Goal: Feedback & Contribution: Contribute content

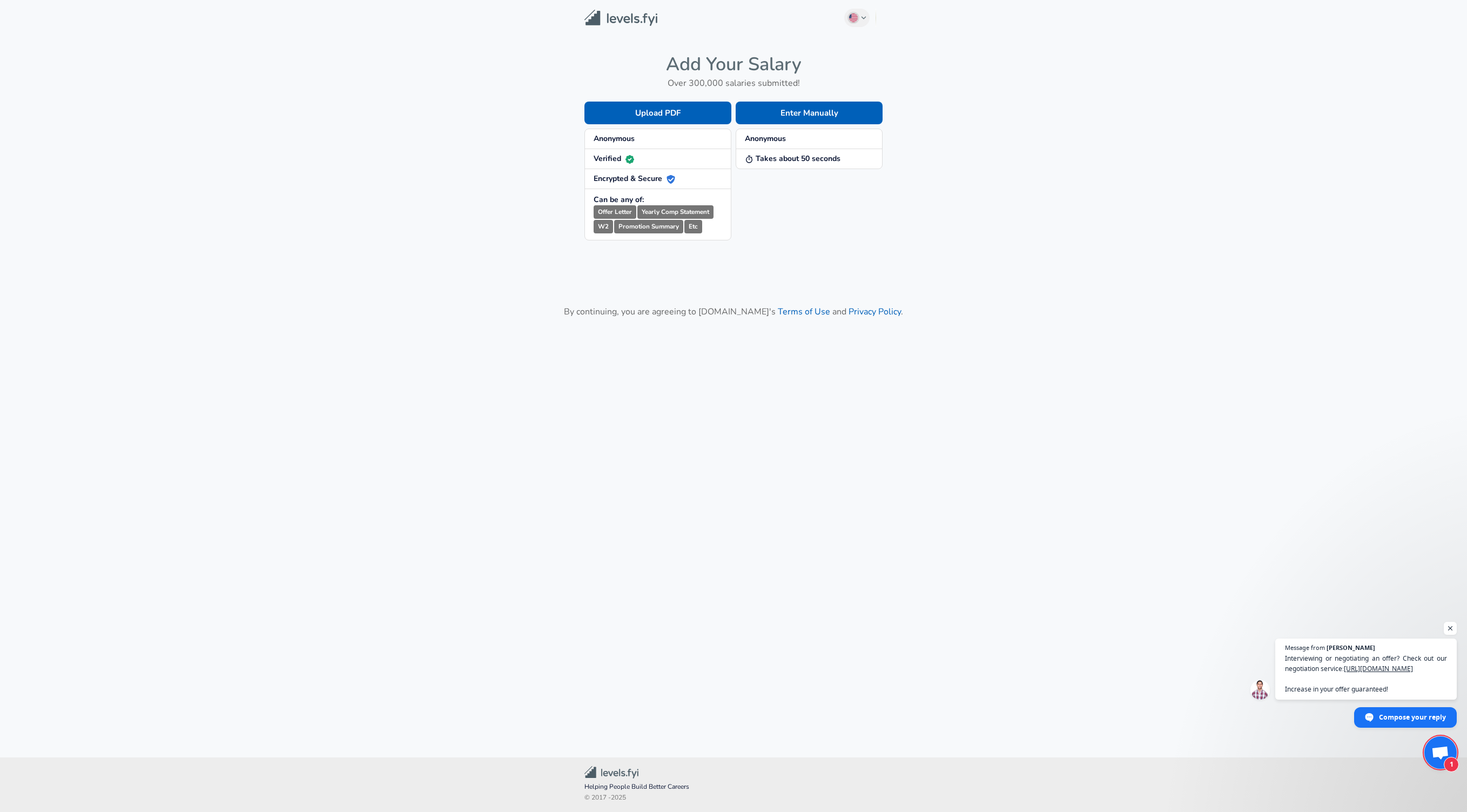
click at [645, 136] on span "Anonymous" at bounding box center [658, 138] width 129 height 11
click at [785, 111] on button "Enter Manually" at bounding box center [809, 113] width 147 height 23
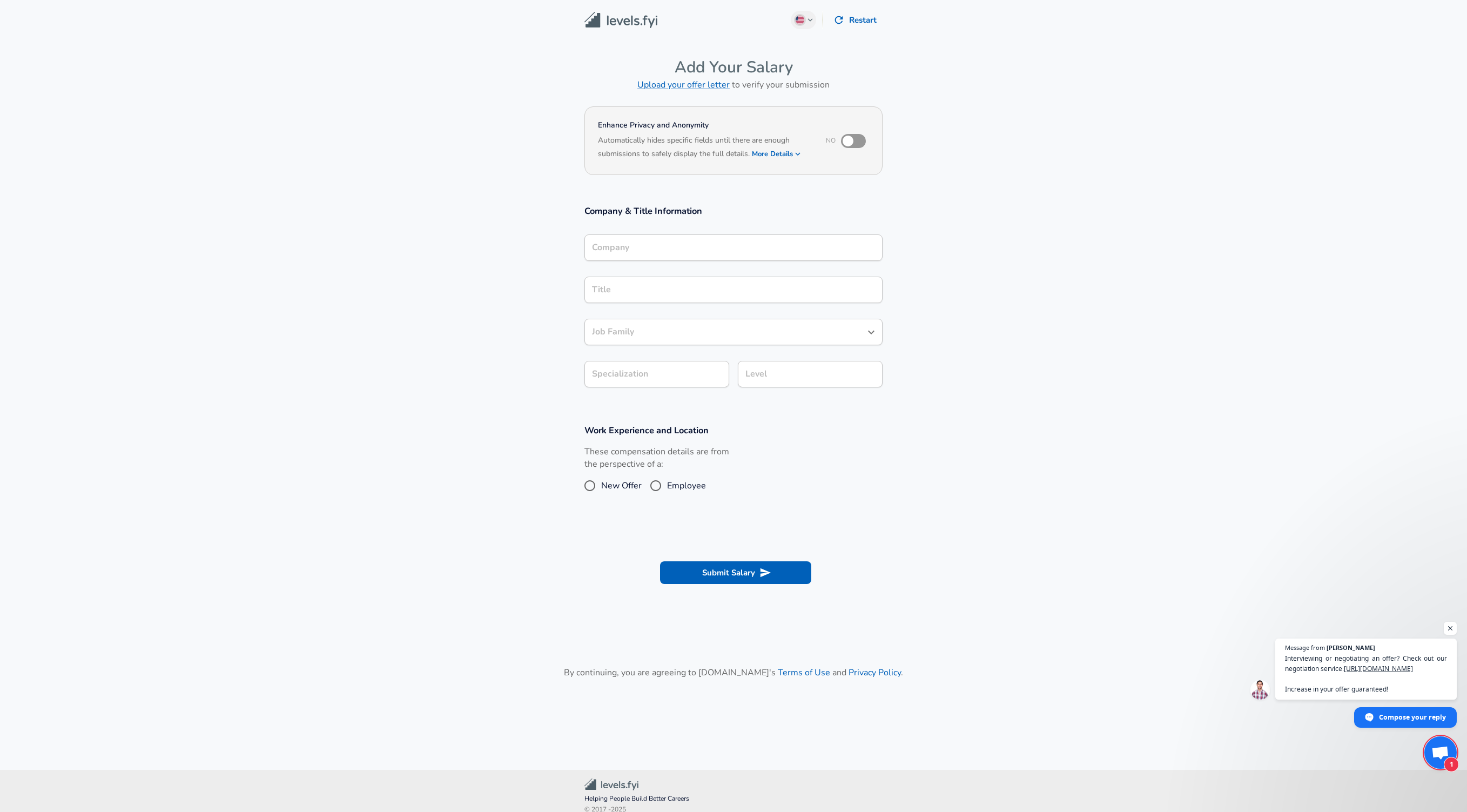
click at [796, 152] on icon "button" at bounding box center [797, 154] width 10 height 10
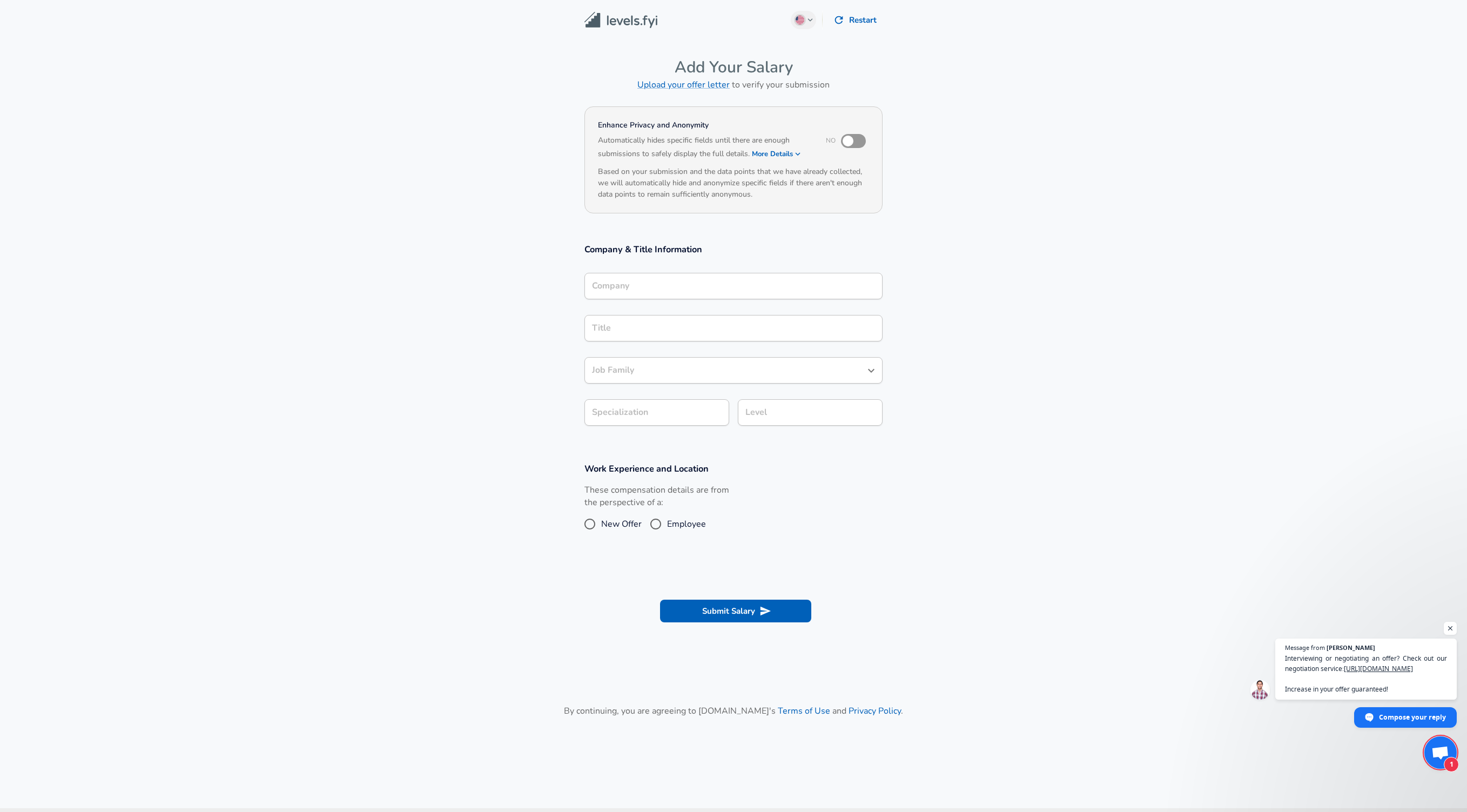
click at [857, 138] on input "checkbox" at bounding box center [848, 141] width 62 height 20
checkbox input "true"
click at [810, 252] on h3 "Company & Title Information" at bounding box center [734, 249] width 298 height 13
click at [649, 285] on input "Company" at bounding box center [734, 286] width 288 height 17
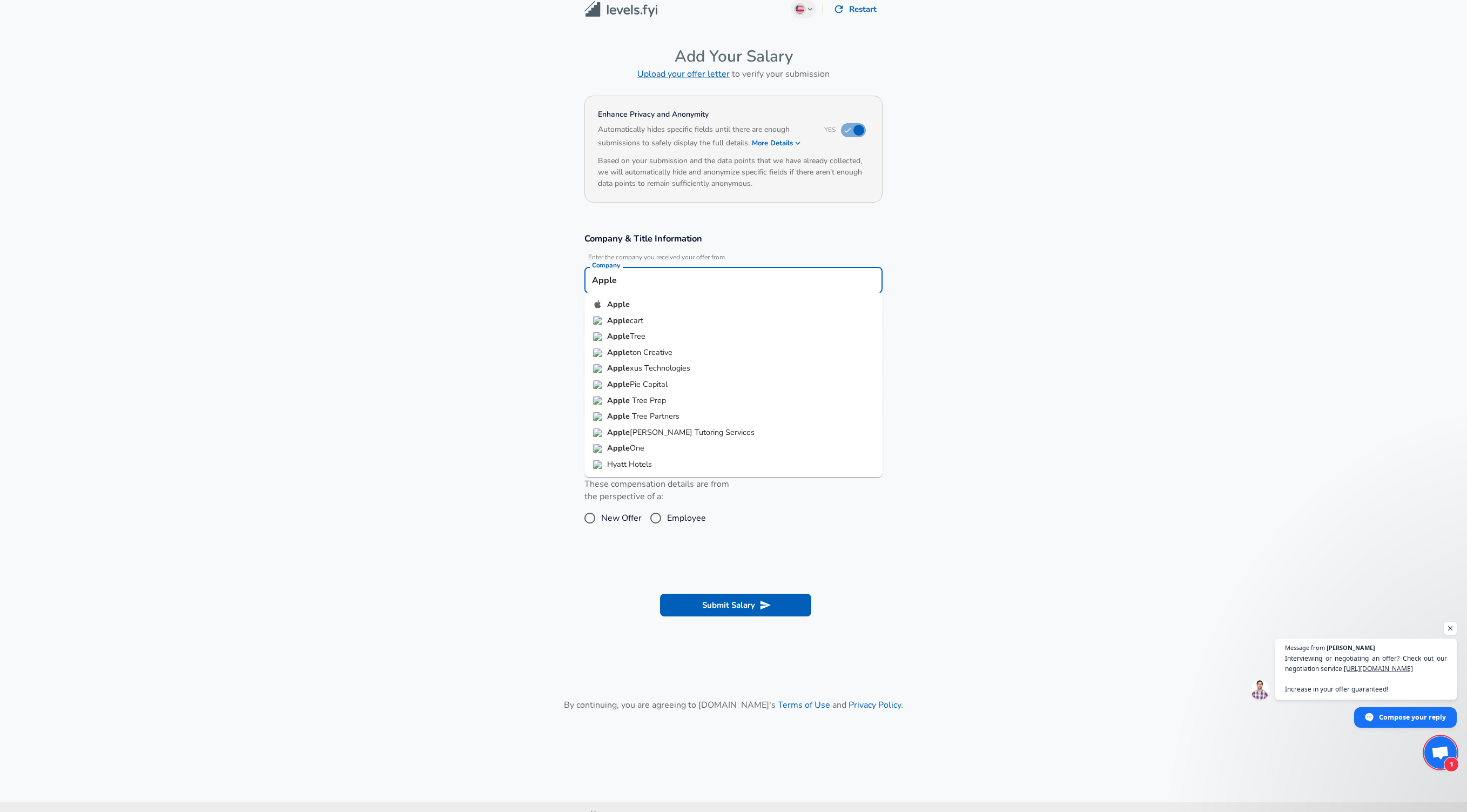
click at [644, 301] on li "Apple" at bounding box center [734, 305] width 298 height 16
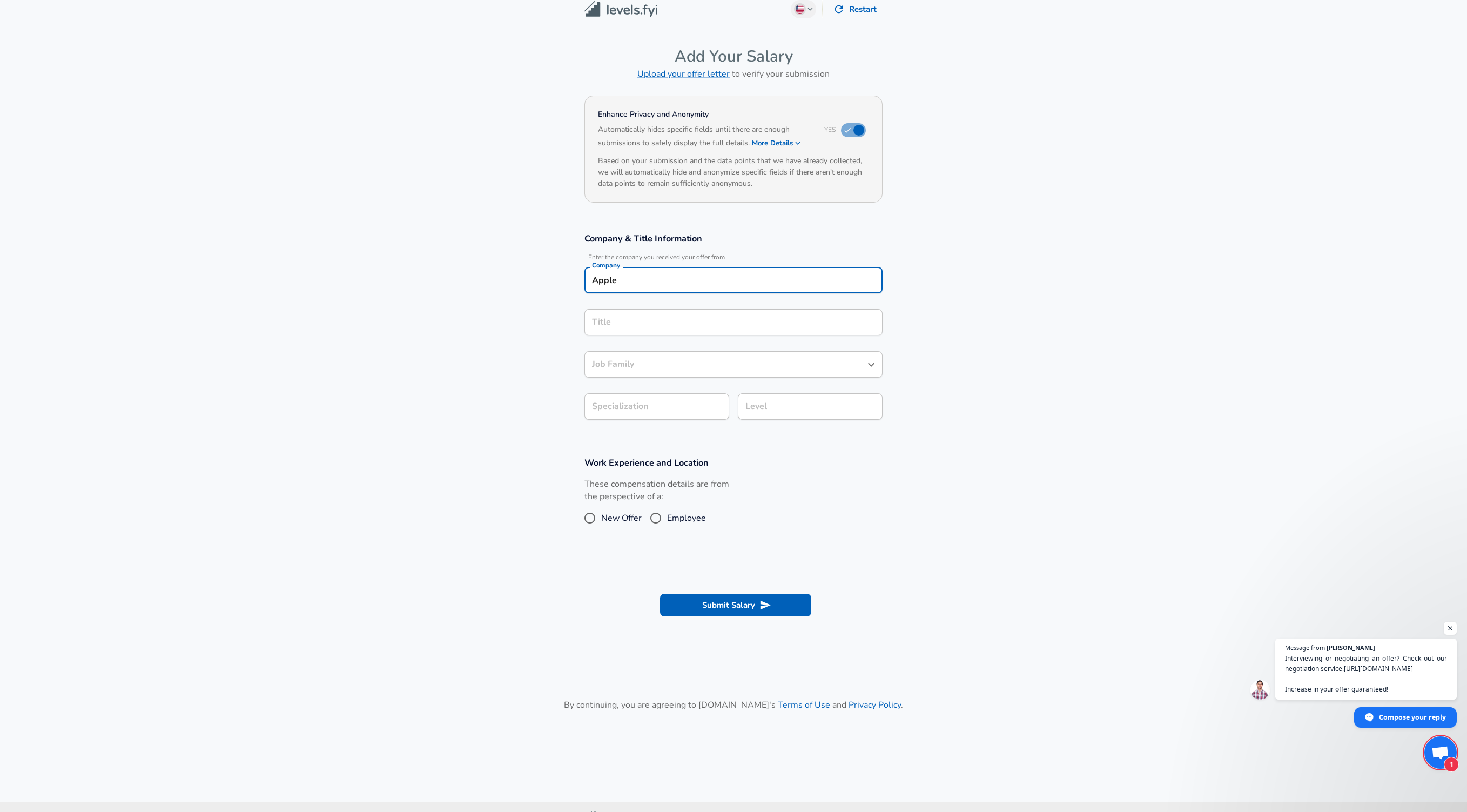
click at [613, 336] on div "Title Title" at bounding box center [734, 323] width 298 height 29
type input "Apple"
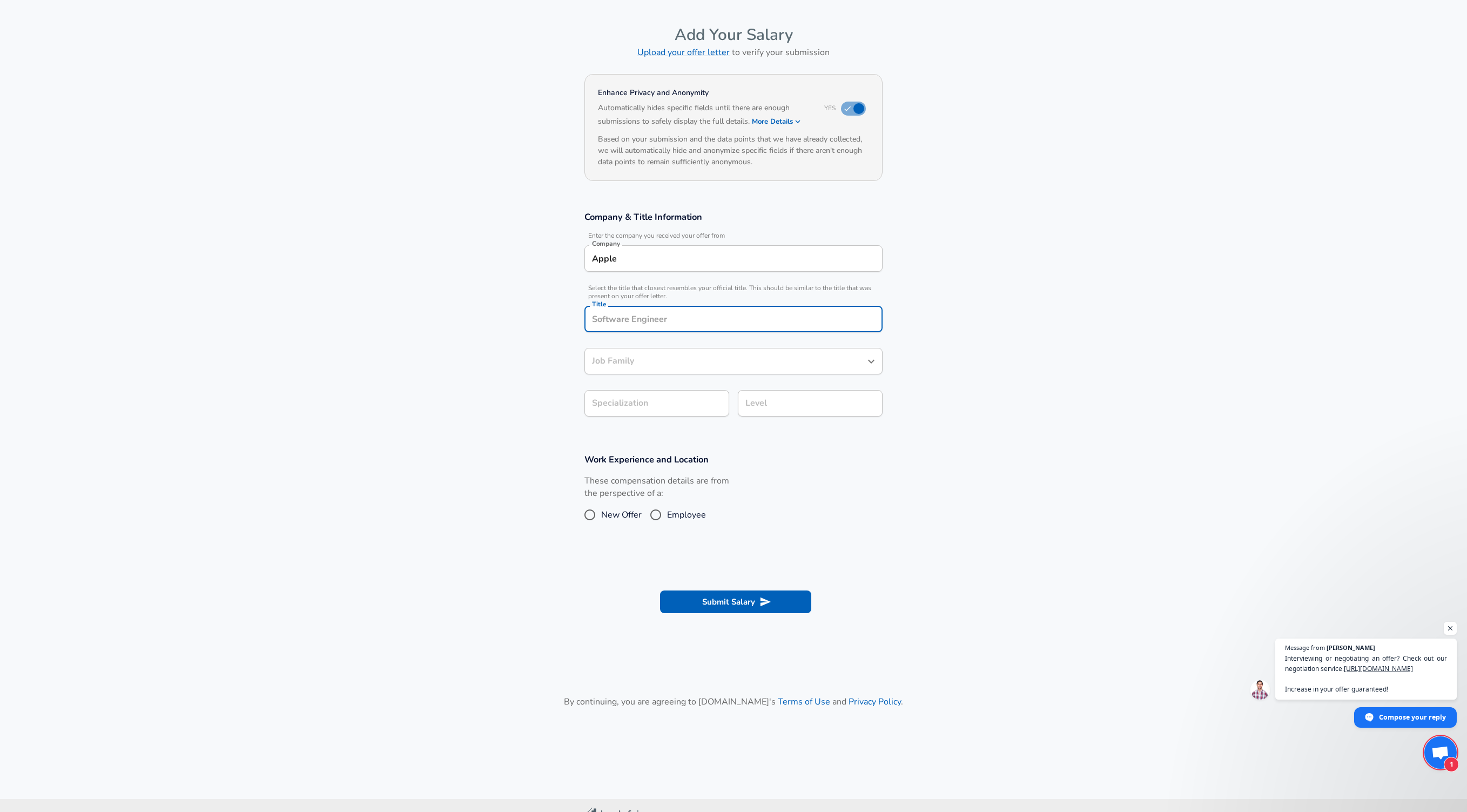
click at [613, 327] on div "Title" at bounding box center [734, 319] width 298 height 26
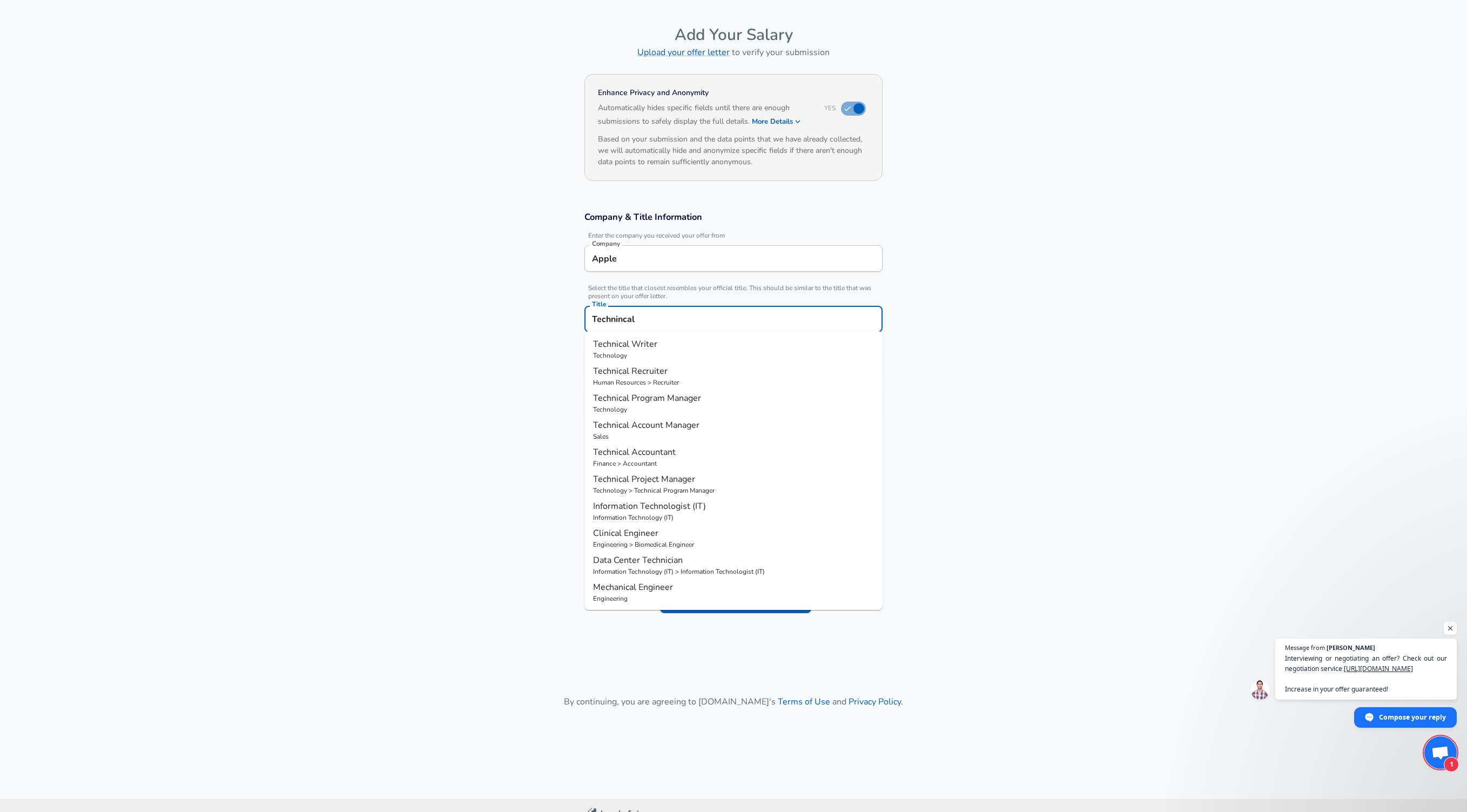
click at [655, 400] on span "Technical Program Manager" at bounding box center [647, 398] width 108 height 12
type input "Technical Program Manager"
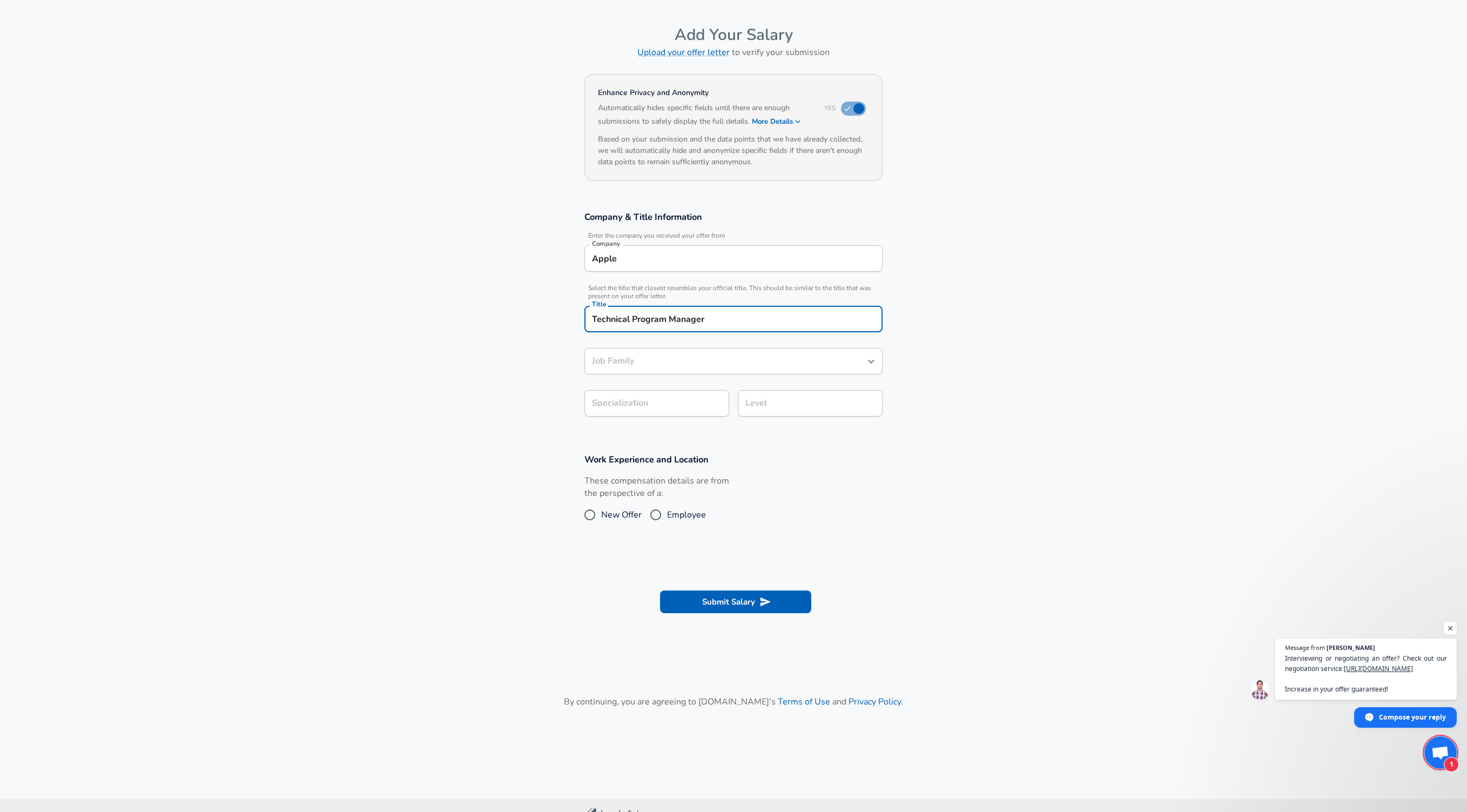
type input "Technical Program Manager"
click at [675, 410] on form "Enhance Privacy and Anonymity Yes Automatically hides specific fields until the…" at bounding box center [734, 350] width 1467 height 560
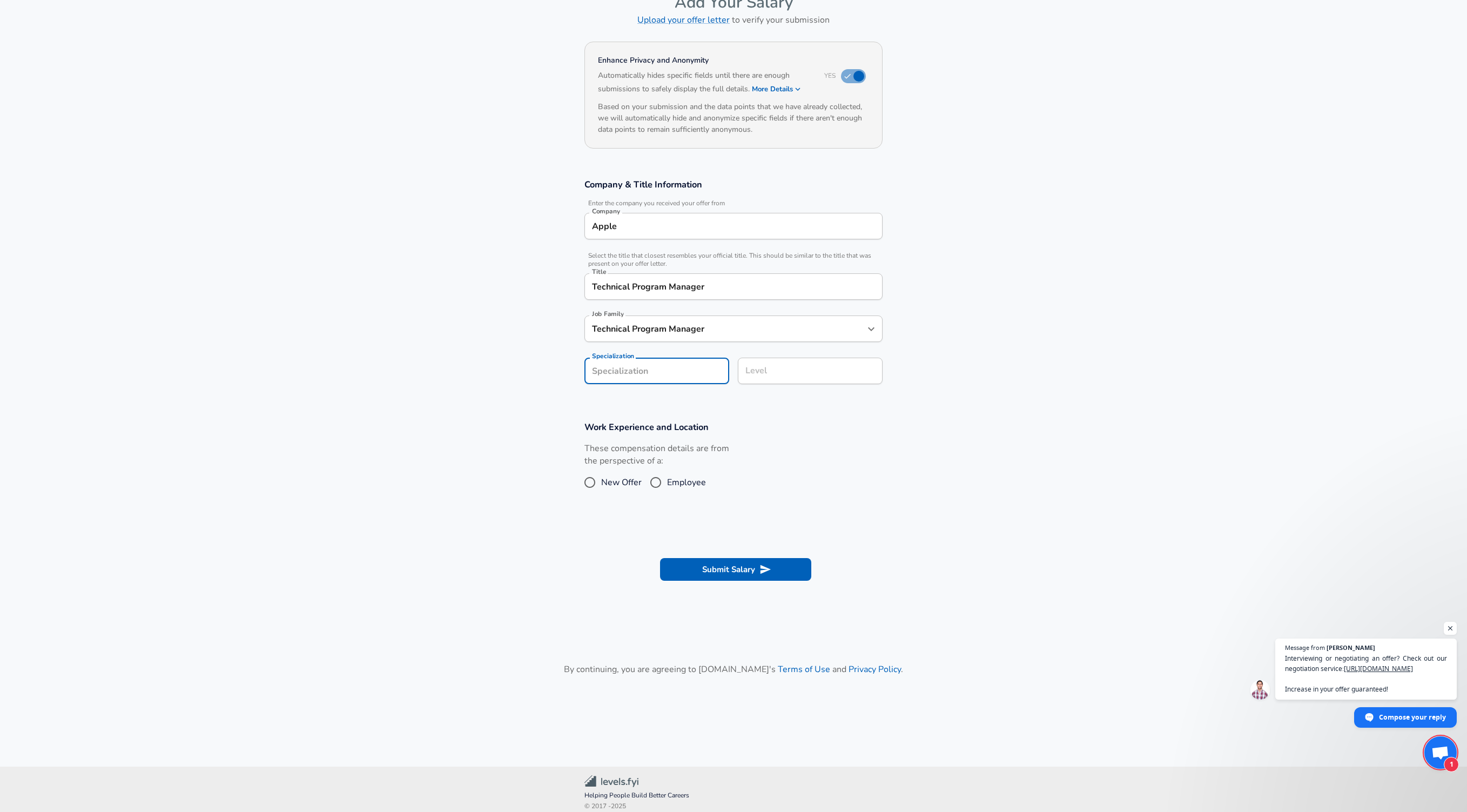
click at [752, 334] on input "Technical Program Manager" at bounding box center [726, 328] width 272 height 17
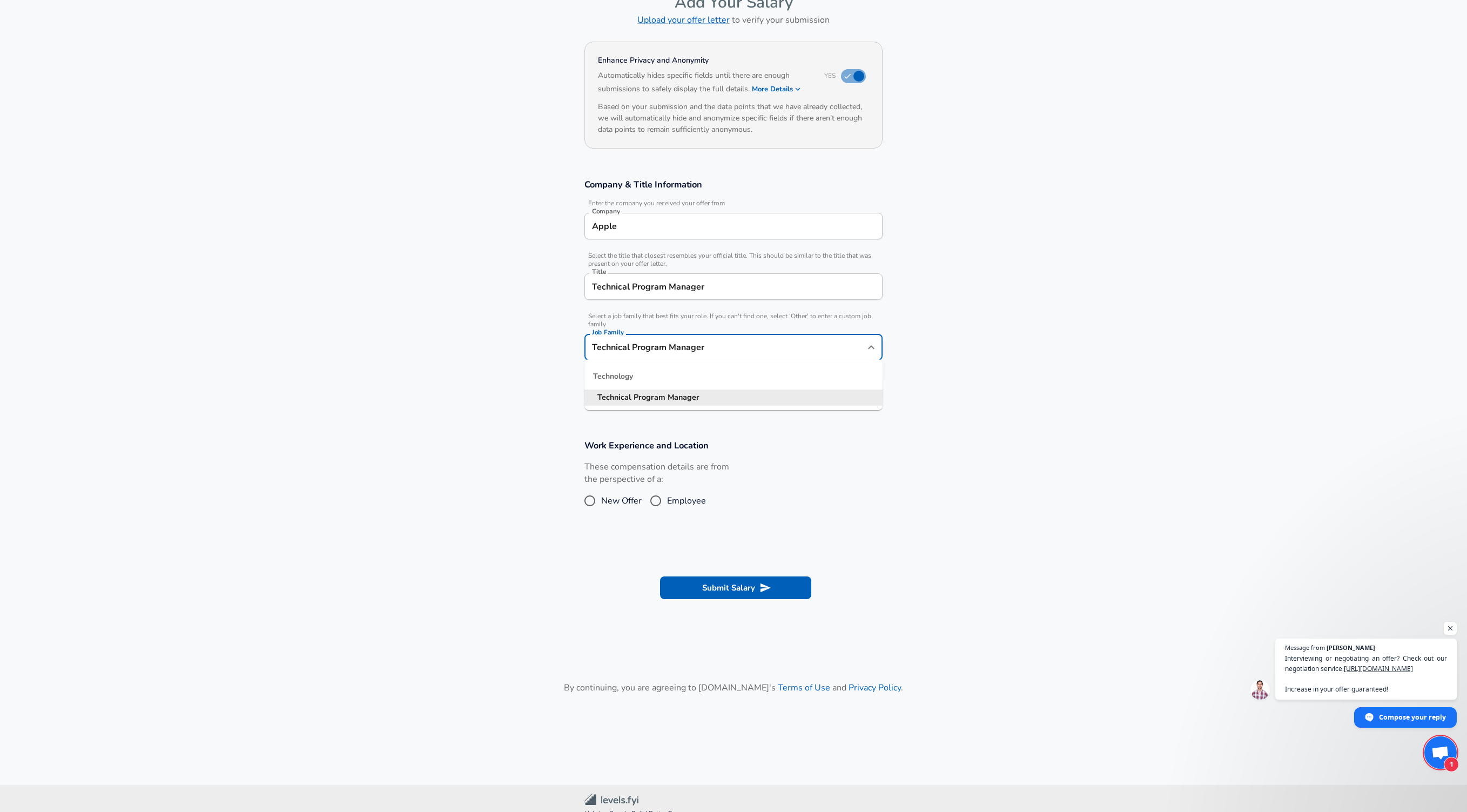
scroll to position [71, 0]
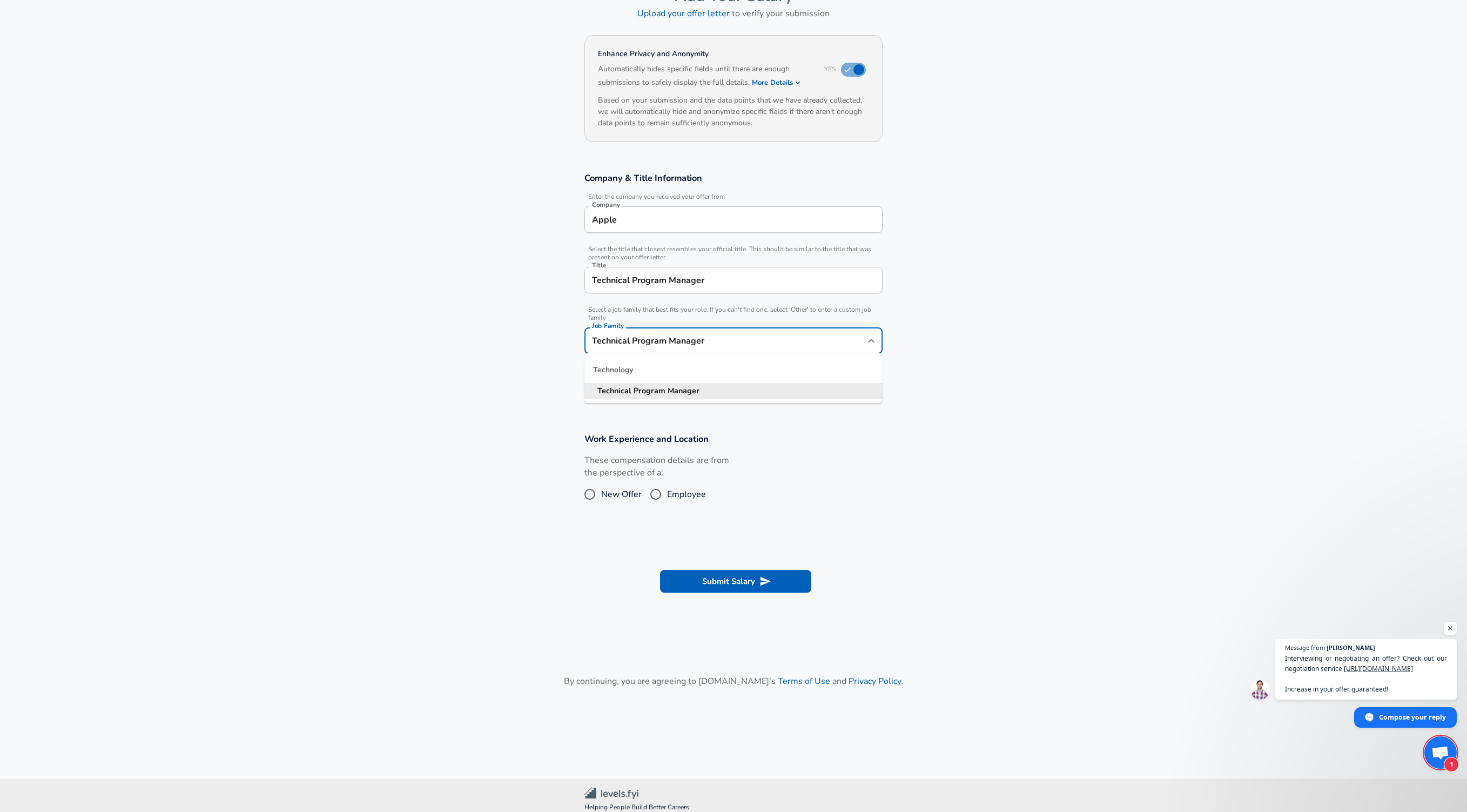
click at [633, 372] on div "Technology" at bounding box center [734, 370] width 298 height 26
click at [629, 377] on div "Technology" at bounding box center [734, 370] width 298 height 26
click at [550, 371] on section "Company & Title Information Enter the company you received your offer from Comp…" at bounding box center [734, 290] width 1467 height 261
click at [651, 370] on input "Specialization" at bounding box center [657, 383] width 145 height 26
drag, startPoint x: 761, startPoint y: 401, endPoint x: 761, endPoint y: 377, distance: 24.0
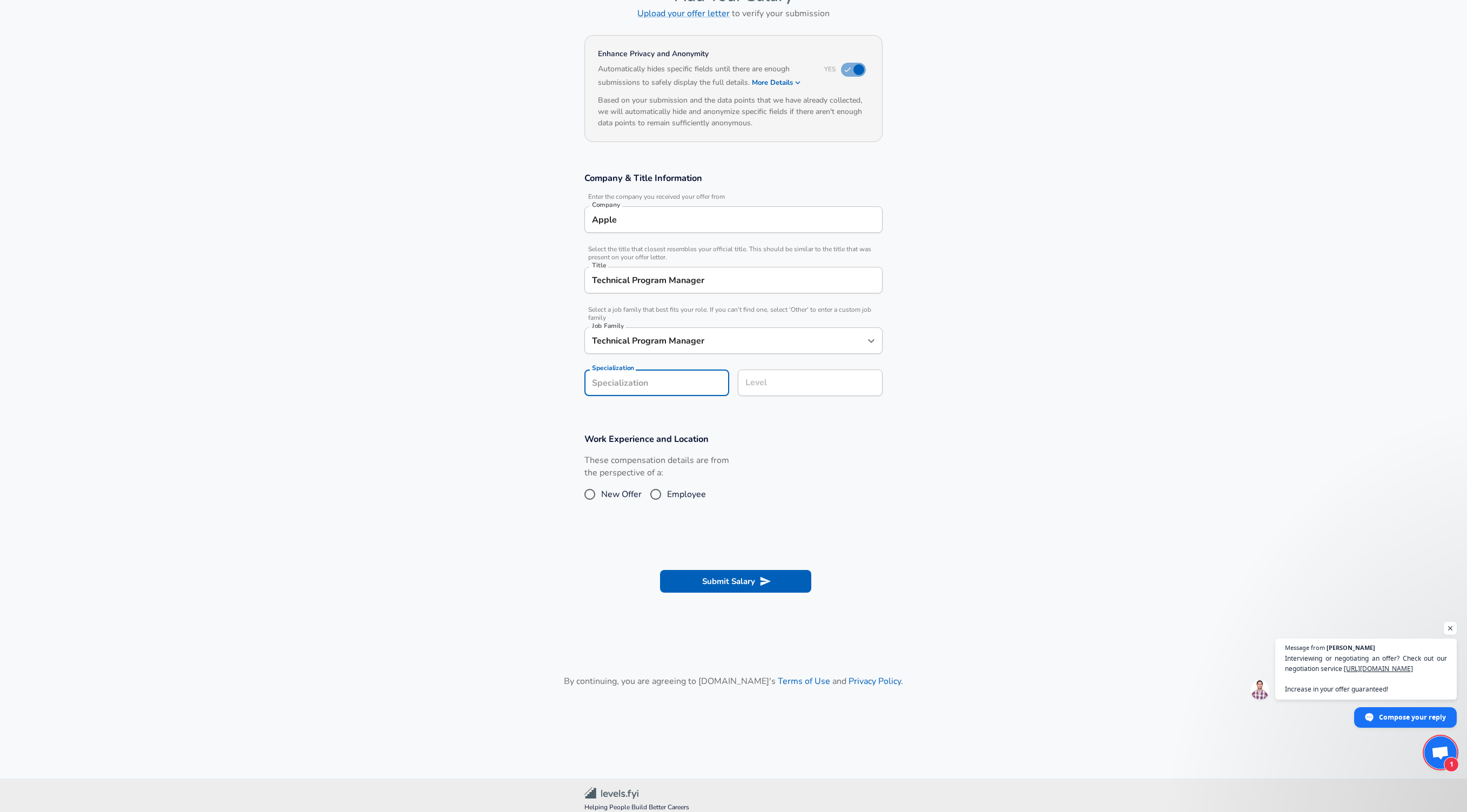
click at [761, 401] on div "Level Level" at bounding box center [810, 382] width 145 height 42
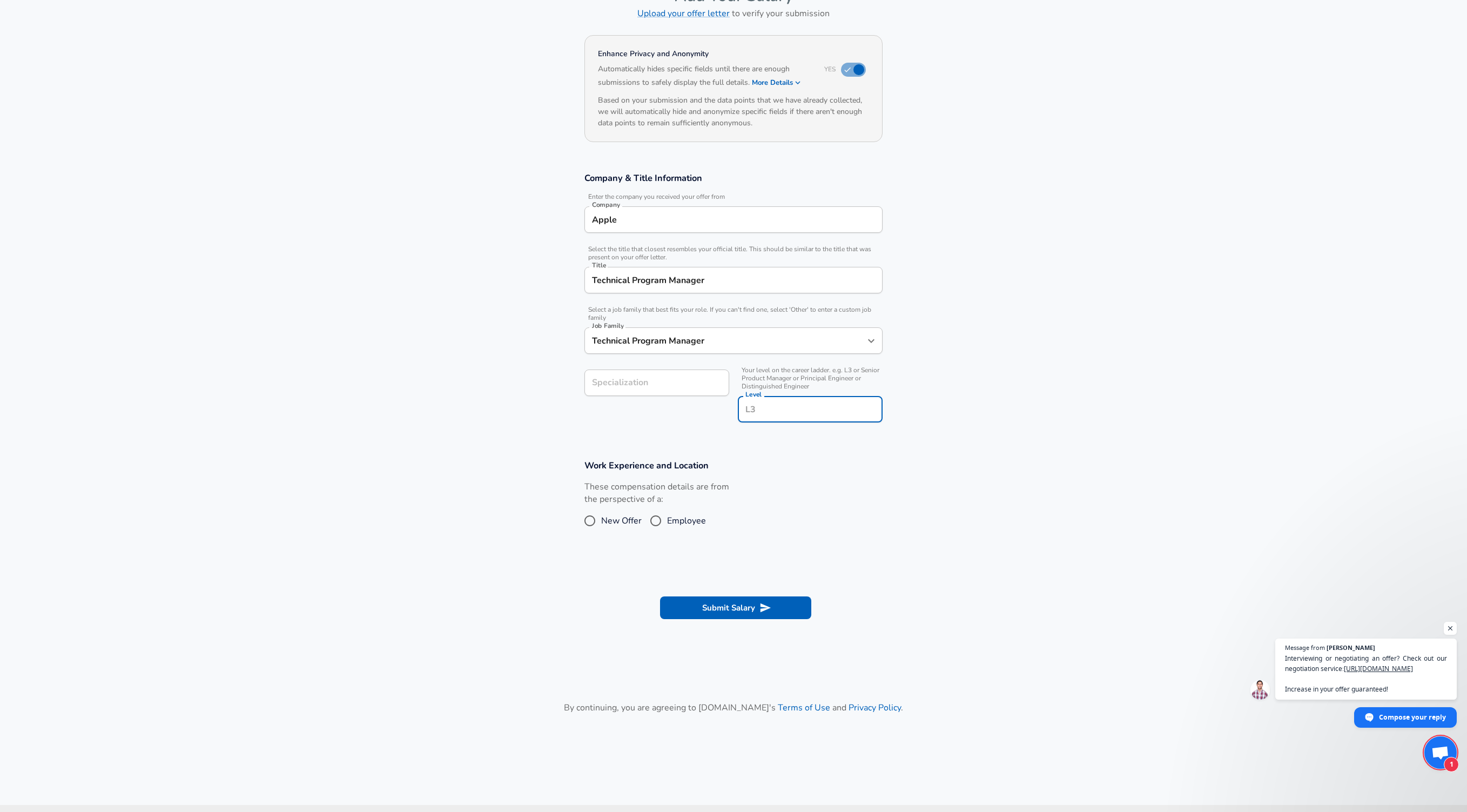
scroll to position [89, 0]
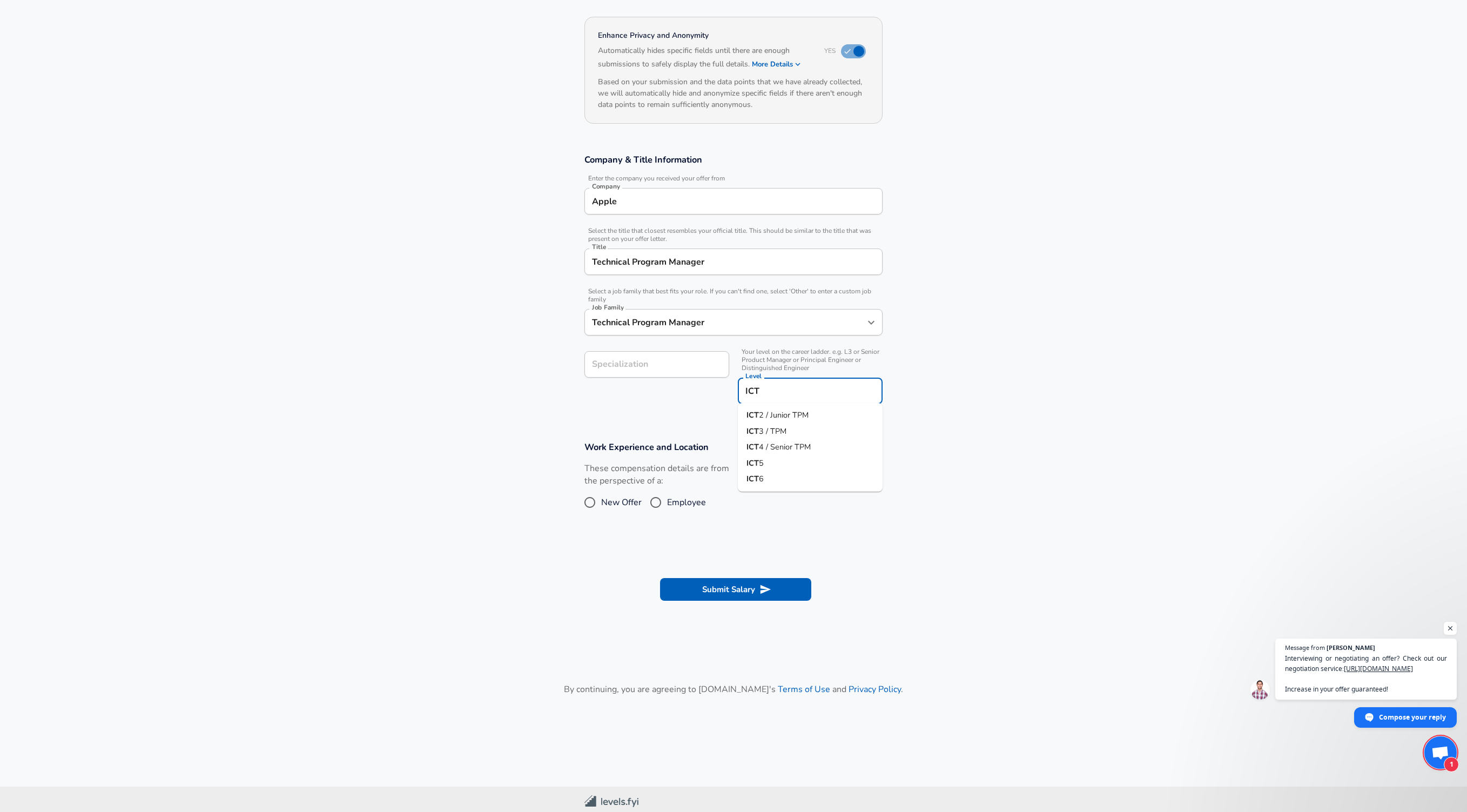
click at [771, 424] on li "ICT 3 / TPM" at bounding box center [810, 432] width 145 height 16
click at [773, 398] on div "ICT4 Level" at bounding box center [810, 391] width 145 height 26
click at [749, 391] on input "ICT4" at bounding box center [810, 391] width 135 height 17
click at [756, 396] on input "ICT4" at bounding box center [810, 391] width 135 height 17
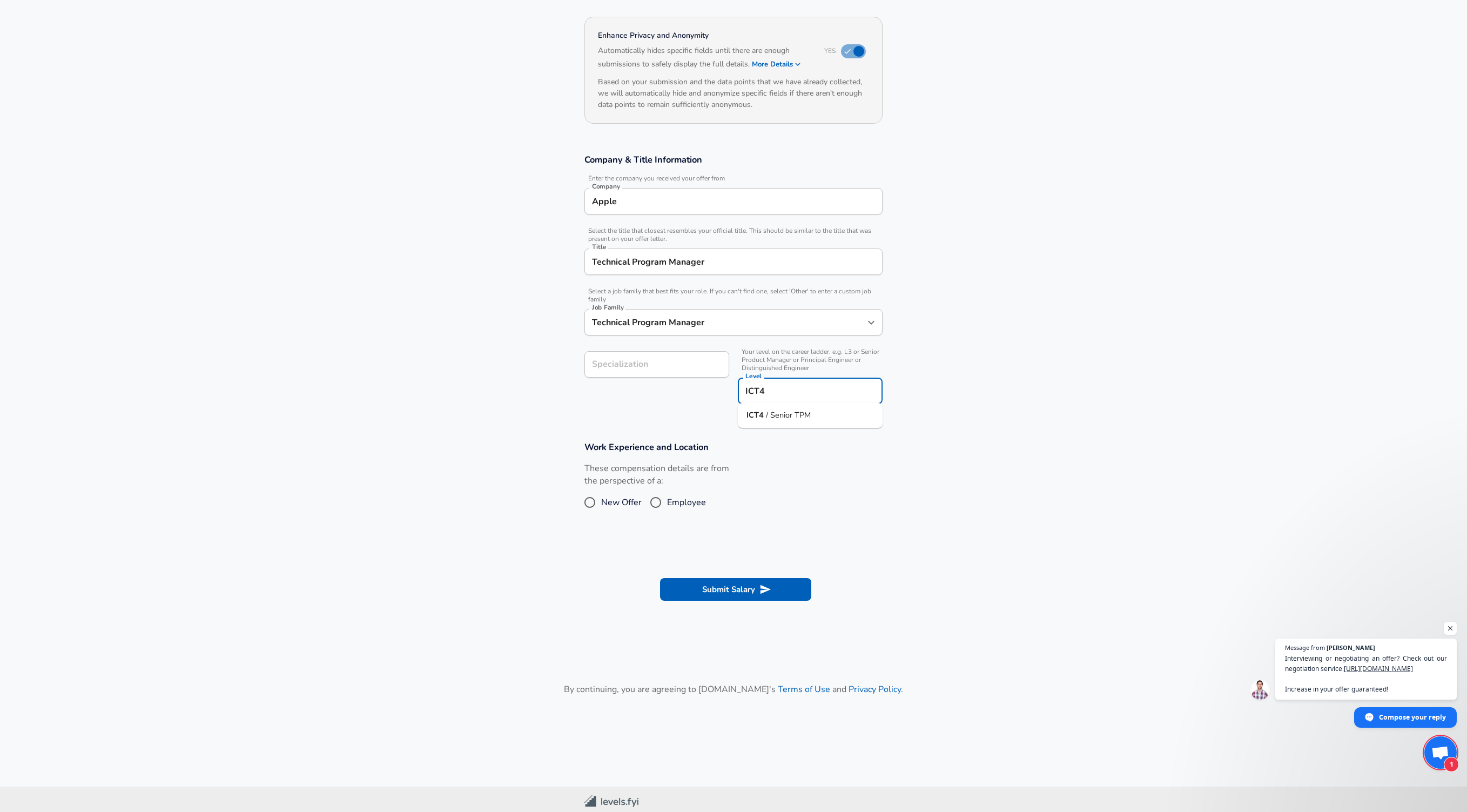
click at [778, 399] on div "ICT4 Level" at bounding box center [810, 391] width 145 height 26
drag, startPoint x: 778, startPoint y: 399, endPoint x: 804, endPoint y: 407, distance: 27.2
click at [778, 399] on div "ICT4 Level" at bounding box center [810, 391] width 145 height 26
type input "ICT4"
click at [867, 449] on h3 "Work Experience and Location" at bounding box center [734, 447] width 298 height 13
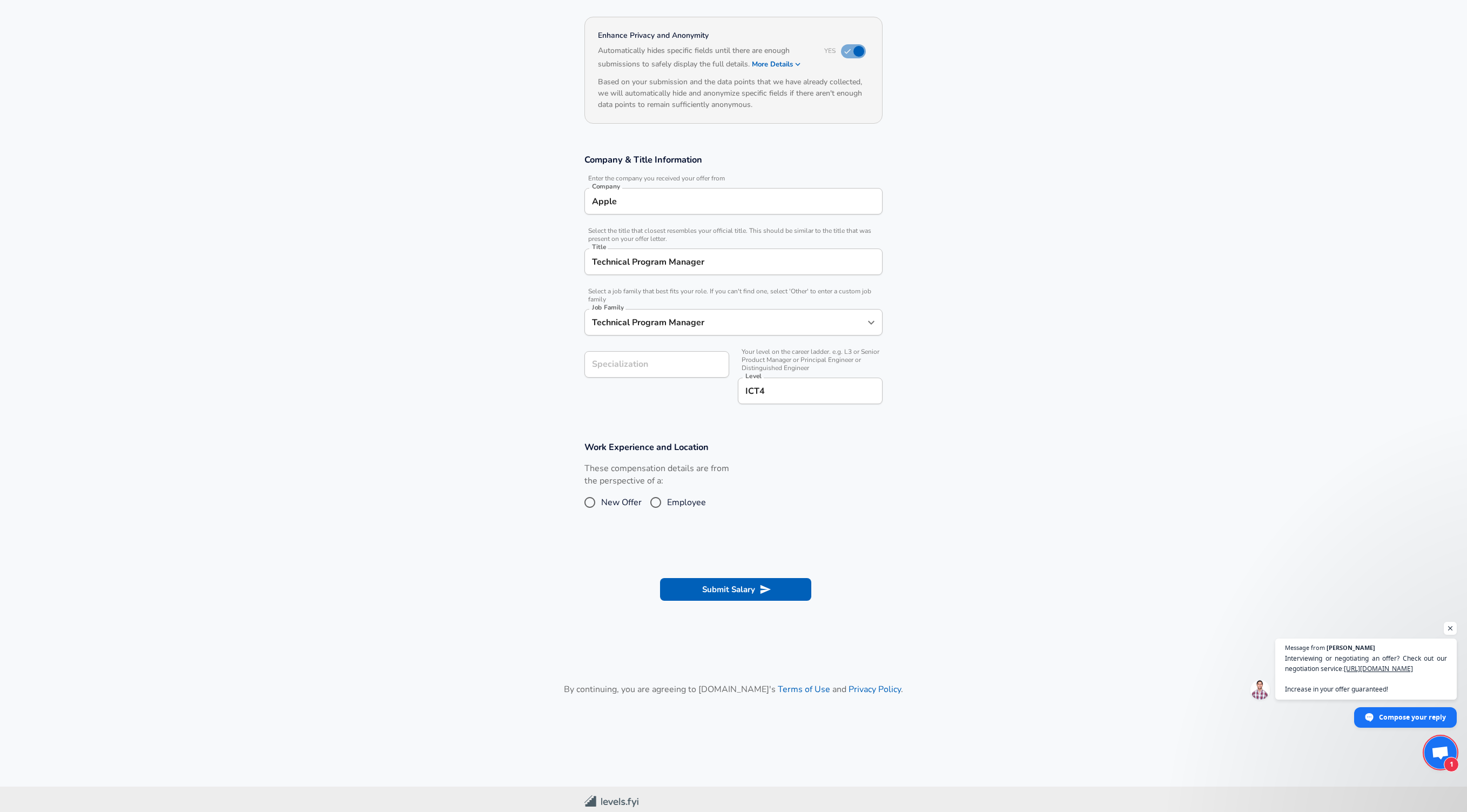
click at [783, 369] on div "Level ICT4 Level" at bounding box center [810, 390] width 145 height 42
click at [777, 371] on div "Level ICT4 Level" at bounding box center [810, 390] width 145 height 42
click at [770, 403] on div "Level ICT4 Level" at bounding box center [810, 392] width 145 height 29
click at [675, 391] on div "Specialization Specialization" at bounding box center [652, 376] width 153 height 68
click at [649, 485] on label "These compensation details are from the perspective of a:" at bounding box center [657, 475] width 145 height 25
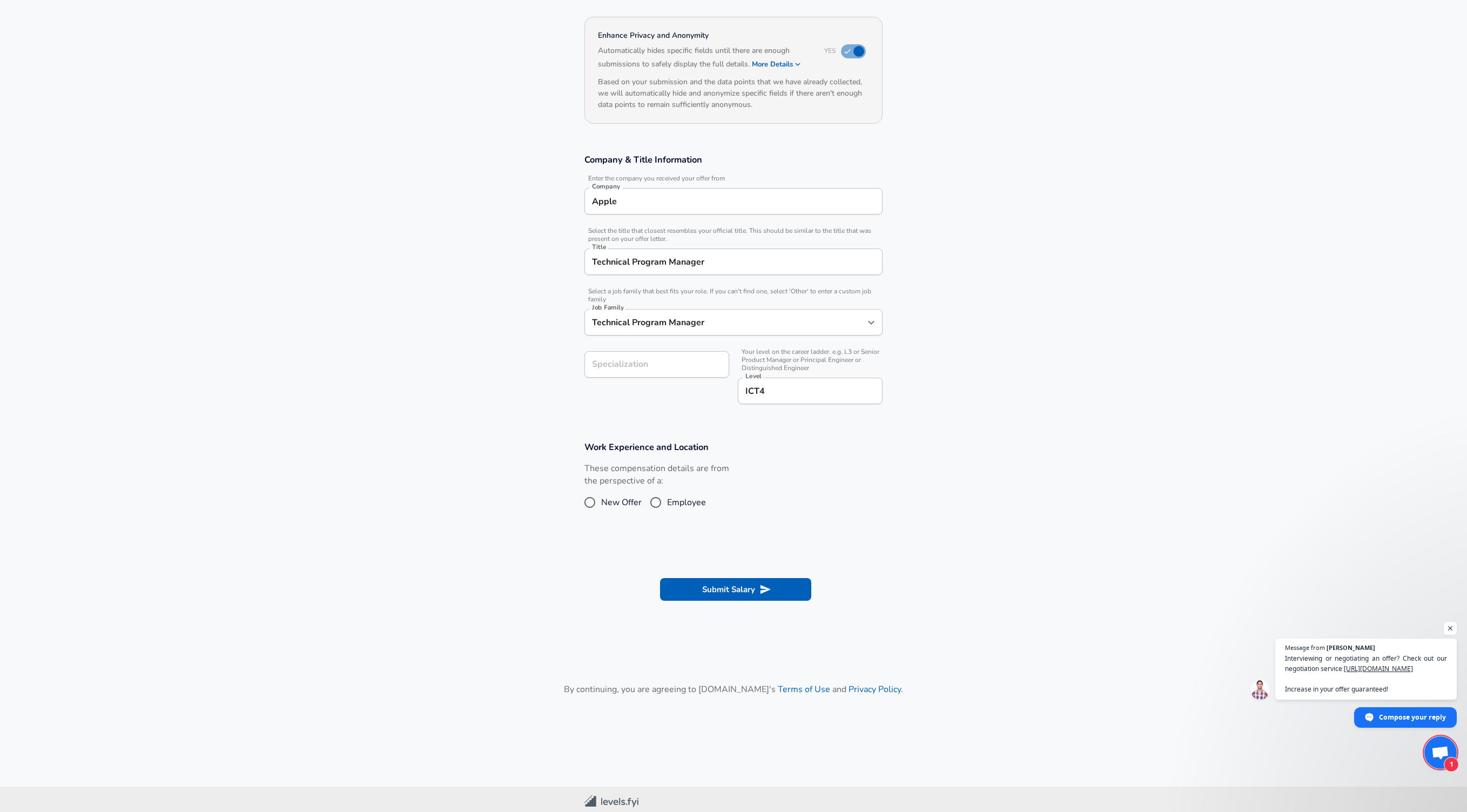
click at [655, 484] on label "These compensation details are from the perspective of a:" at bounding box center [657, 475] width 145 height 25
click at [658, 483] on label "These compensation details are from the perspective of a:" at bounding box center [657, 475] width 145 height 25
click at [723, 452] on h3 "Work Experience and Location" at bounding box center [734, 447] width 298 height 13
click at [768, 360] on span "Your level on the career ladder. e.g. L3 or Senior Product Manager or Principal…" at bounding box center [810, 360] width 145 height 24
click at [772, 369] on div "Level ICT4 Level" at bounding box center [810, 390] width 145 height 42
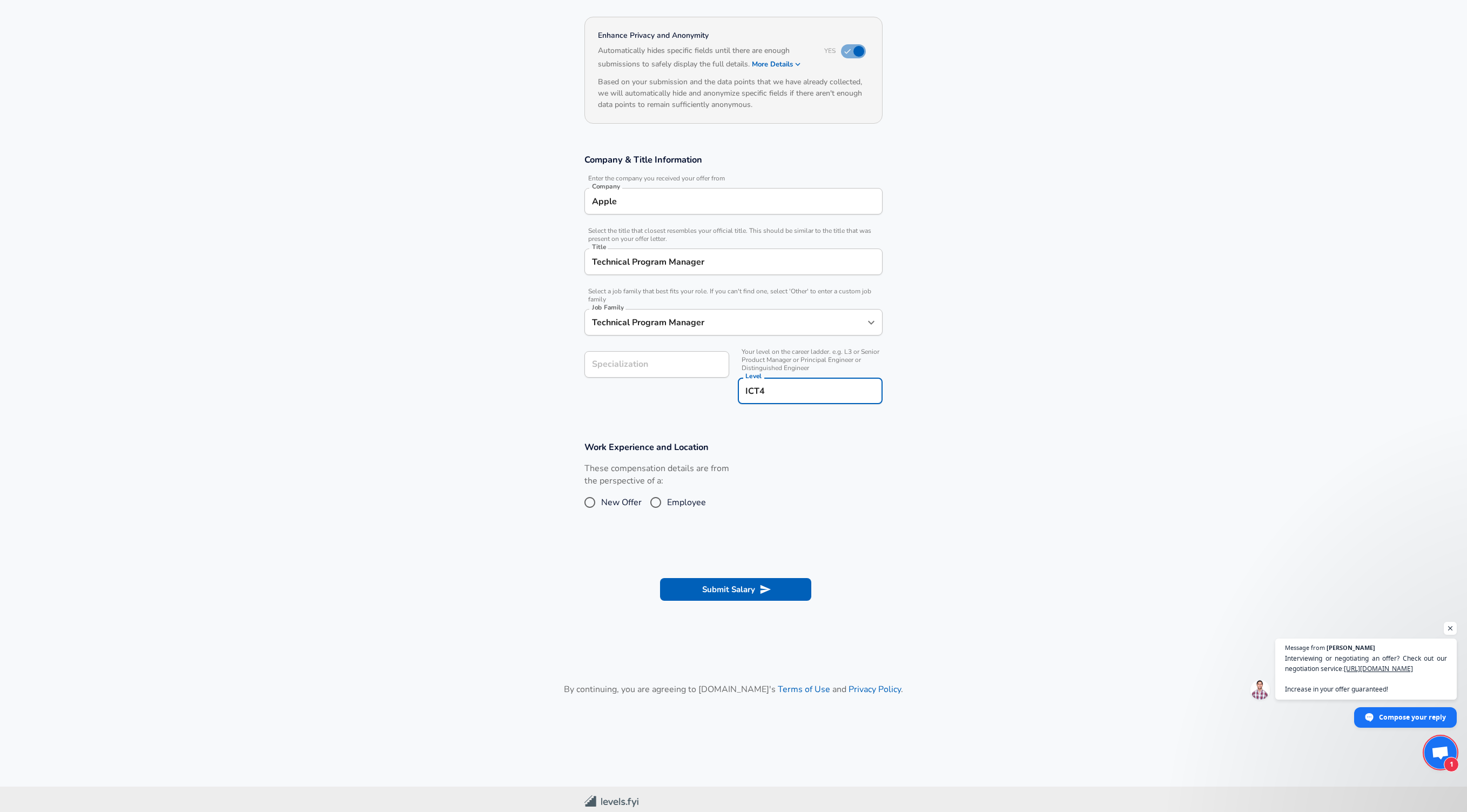
drag, startPoint x: 785, startPoint y: 368, endPoint x: 707, endPoint y: 370, distance: 78.0
click at [707, 370] on div "Specialization Specialization Your level on the career ladder. e.g. L3 or Senio…" at bounding box center [729, 376] width 307 height 68
type input "ICT4 / Senior TPM"
click at [741, 482] on div "These compensation details are from the perspective of a: New Offer Employee" at bounding box center [729, 491] width 307 height 58
click at [654, 484] on label "These compensation details are from the perspective of a:" at bounding box center [657, 475] width 145 height 25
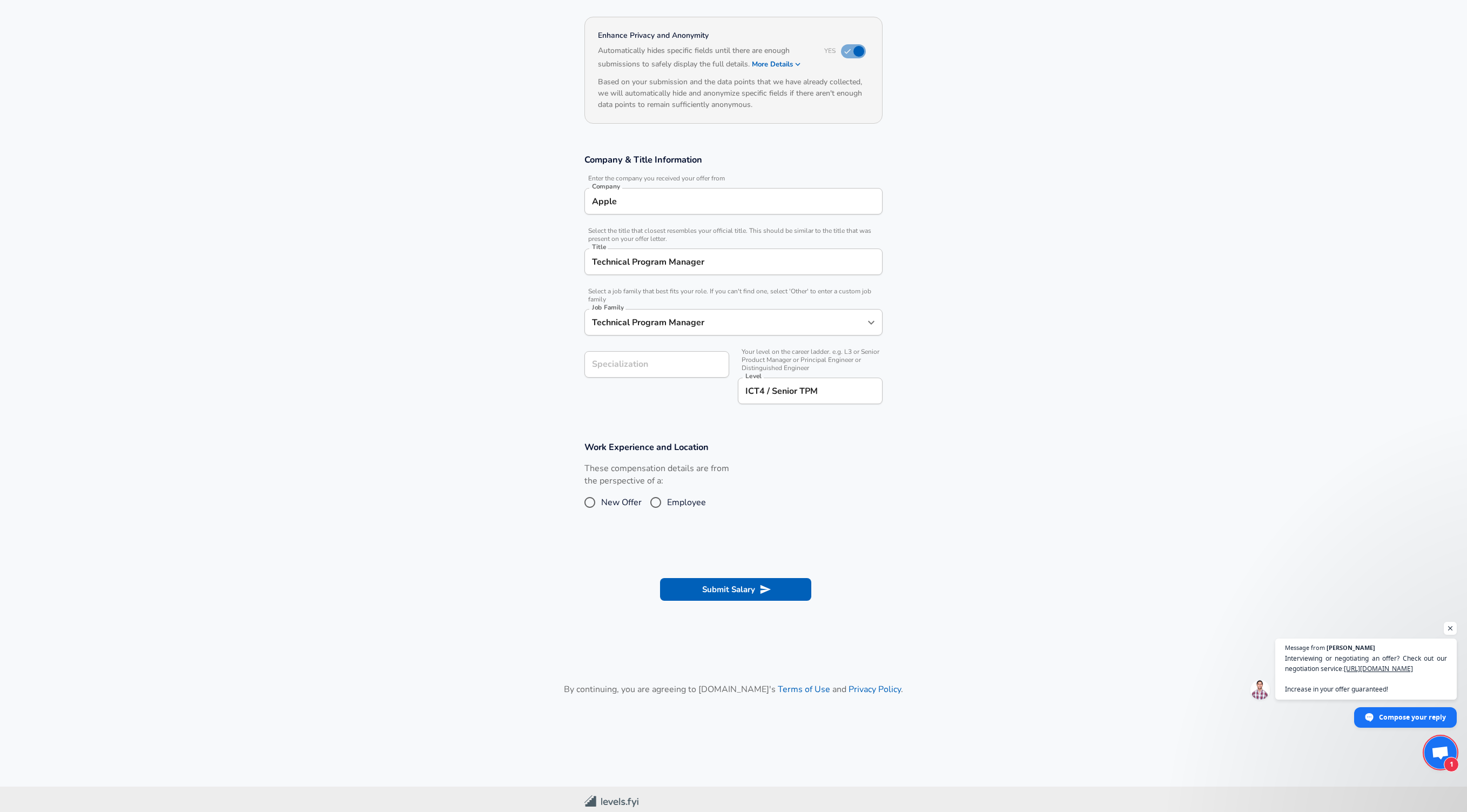
click at [655, 484] on label "These compensation details are from the perspective of a:" at bounding box center [657, 475] width 145 height 25
click at [757, 477] on div "These compensation details are from the perspective of a: New Offer Employee" at bounding box center [729, 491] width 307 height 58
click at [722, 565] on section "Submit Salary" at bounding box center [734, 588] width 1467 height 60
click at [806, 492] on div "These compensation details are from the perspective of a: New Offer Employee" at bounding box center [729, 491] width 307 height 58
click at [753, 300] on div "Job Family Technical Program Manager Job Family" at bounding box center [734, 321] width 298 height 42
